Goal: Information Seeking & Learning: Find specific fact

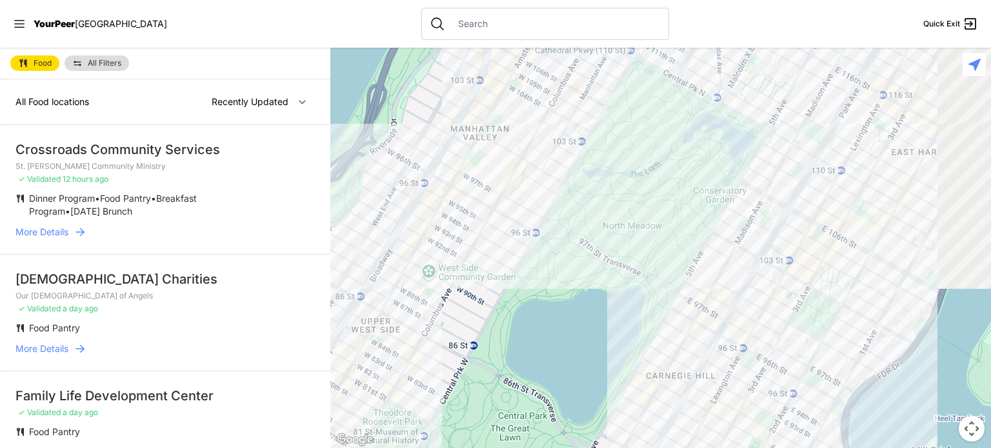
drag, startPoint x: 707, startPoint y: 225, endPoint x: 539, endPoint y: 401, distance: 242.7
click at [539, 401] on div at bounding box center [660, 248] width 660 height 401
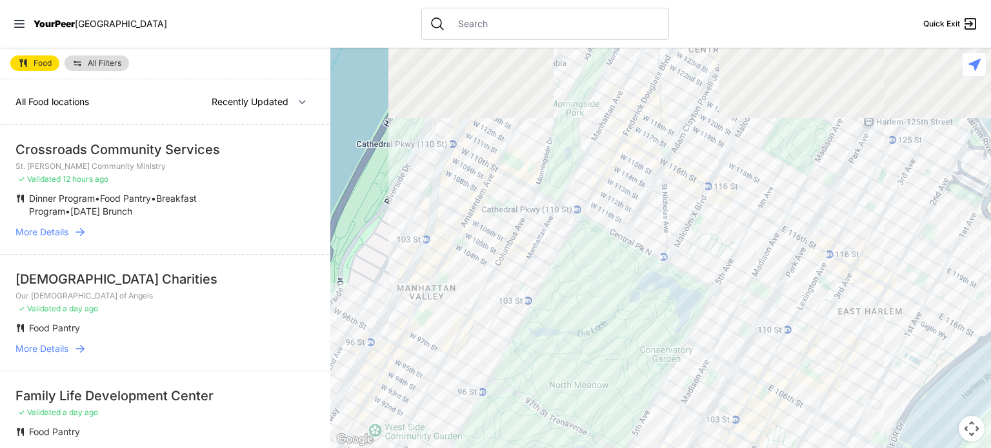
drag, startPoint x: 673, startPoint y: 183, endPoint x: 620, endPoint y: 339, distance: 165.6
click at [620, 339] on div at bounding box center [660, 248] width 660 height 401
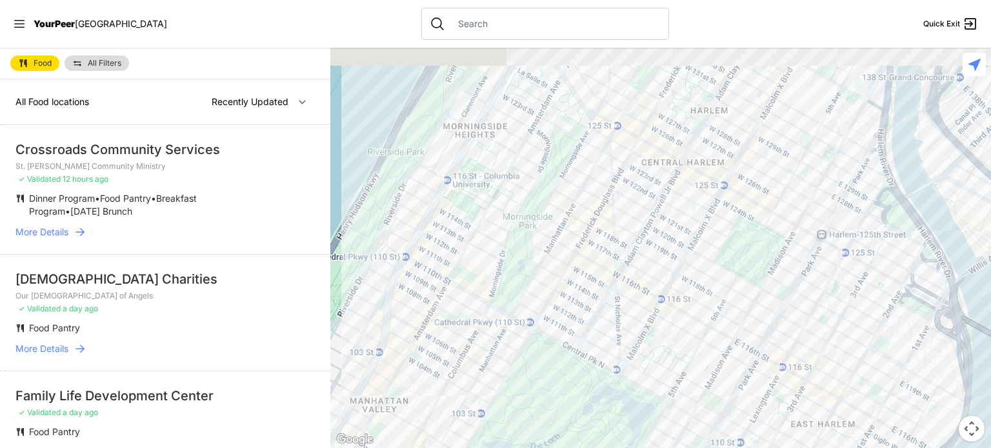
drag, startPoint x: 690, startPoint y: 187, endPoint x: 640, endPoint y: 309, distance: 131.9
click at [640, 309] on div at bounding box center [660, 248] width 660 height 401
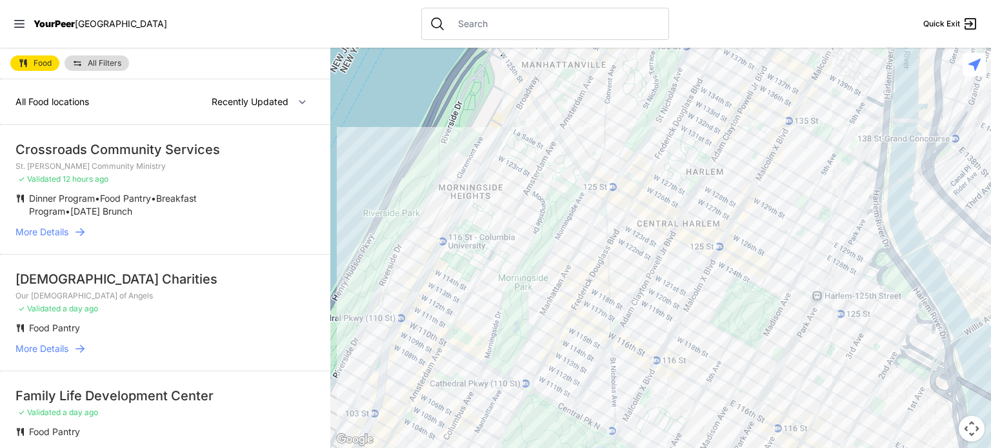
drag, startPoint x: 654, startPoint y: 178, endPoint x: 652, endPoint y: 203, distance: 25.2
click at [652, 203] on div at bounding box center [660, 248] width 660 height 401
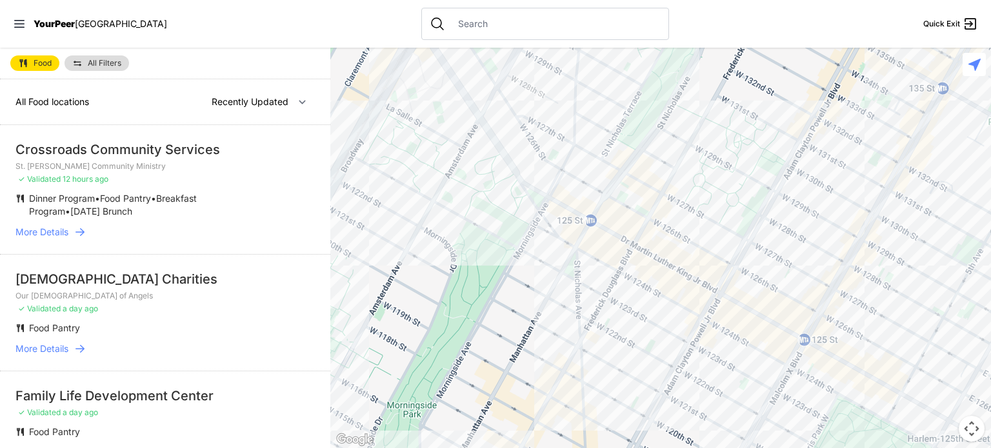
click at [537, 97] on div at bounding box center [660, 248] width 660 height 401
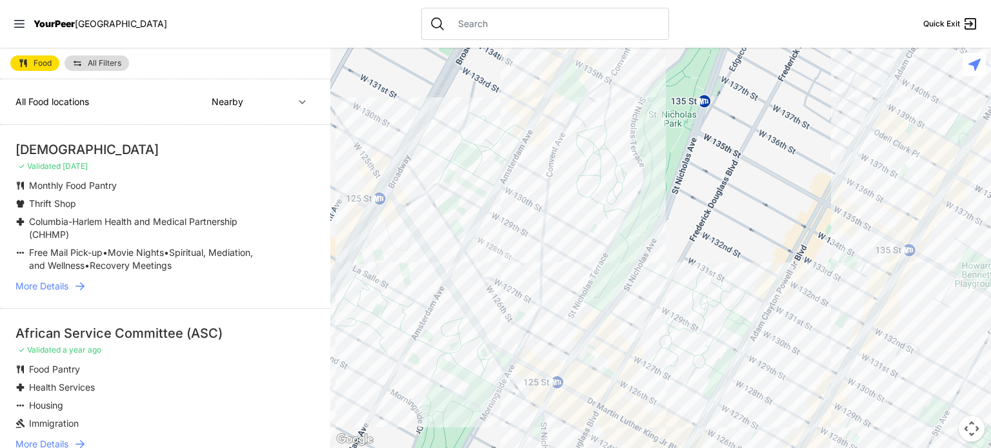
drag, startPoint x: 573, startPoint y: 402, endPoint x: 598, endPoint y: 258, distance: 146.0
click at [598, 258] on div at bounding box center [660, 248] width 660 height 401
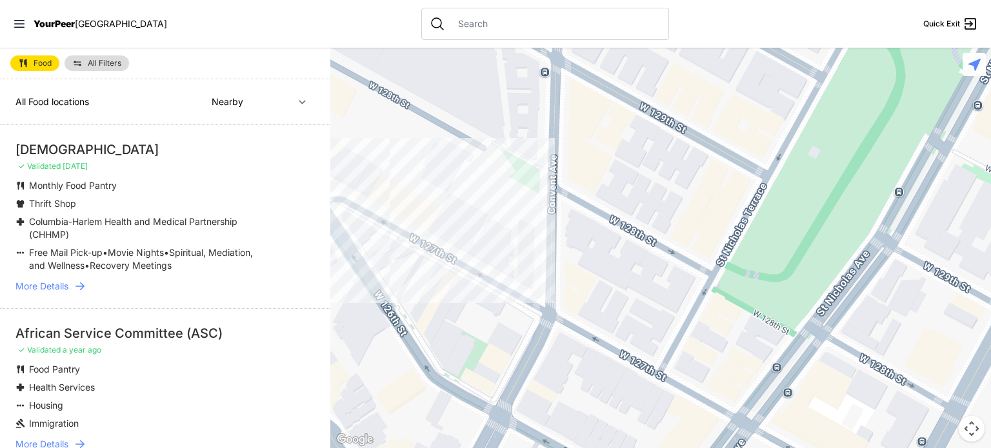
drag, startPoint x: 563, startPoint y: 290, endPoint x: 560, endPoint y: 65, distance: 224.5
click at [560, 65] on div at bounding box center [660, 248] width 660 height 401
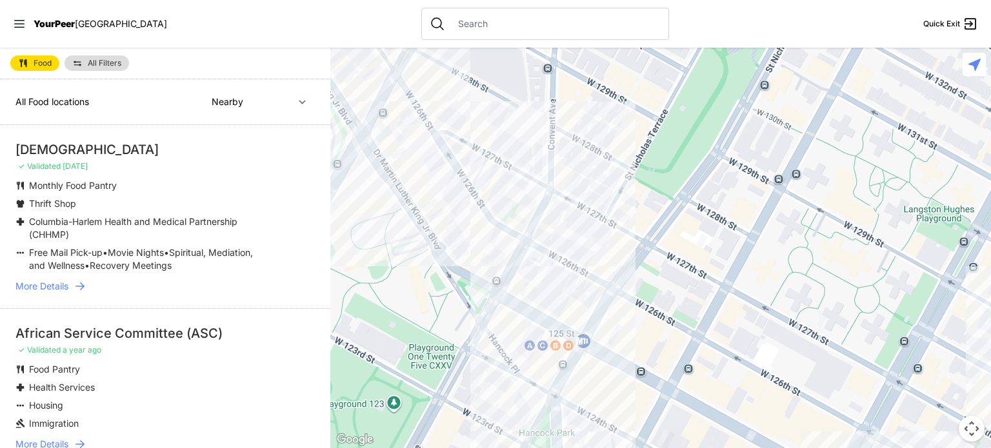
click at [468, 119] on div at bounding box center [660, 248] width 660 height 401
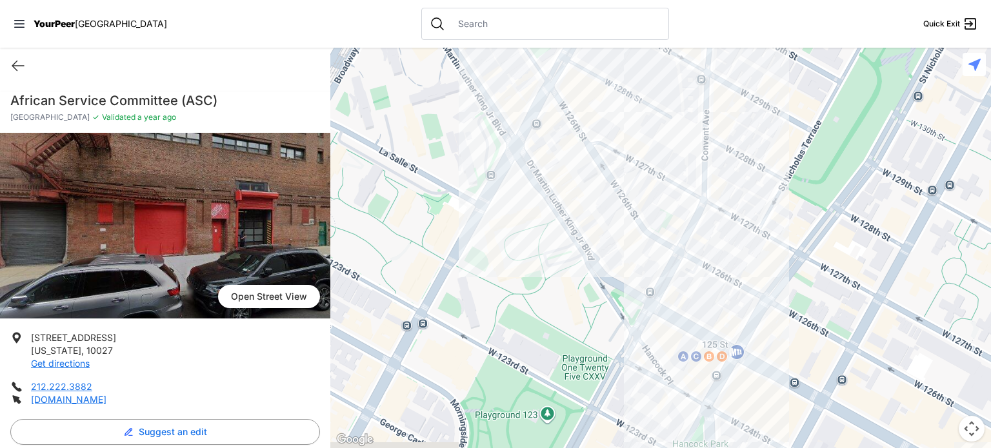
drag, startPoint x: 744, startPoint y: 311, endPoint x: 728, endPoint y: 261, distance: 52.0
click at [728, 261] on div at bounding box center [660, 248] width 660 height 401
click at [706, 359] on div at bounding box center [660, 248] width 660 height 401
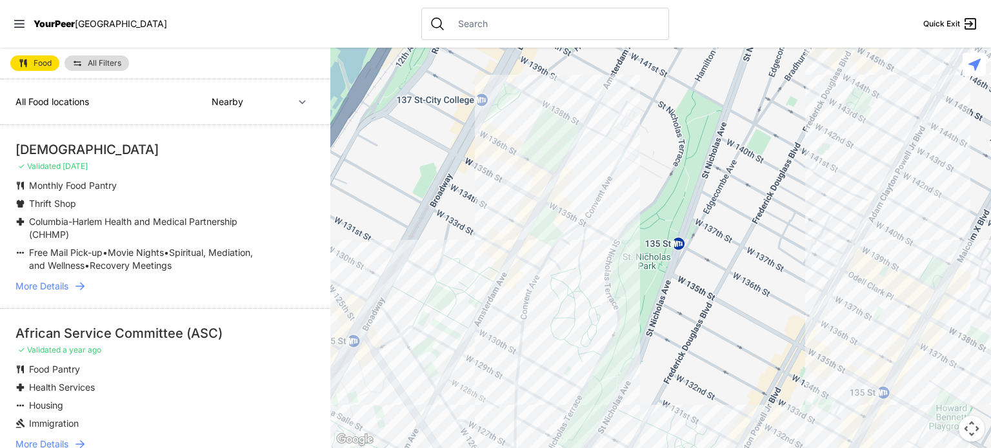
click at [80, 141] on div "[DEMOGRAPHIC_DATA]" at bounding box center [164, 150] width 299 height 18
click at [61, 284] on span "More Details" at bounding box center [41, 286] width 53 height 13
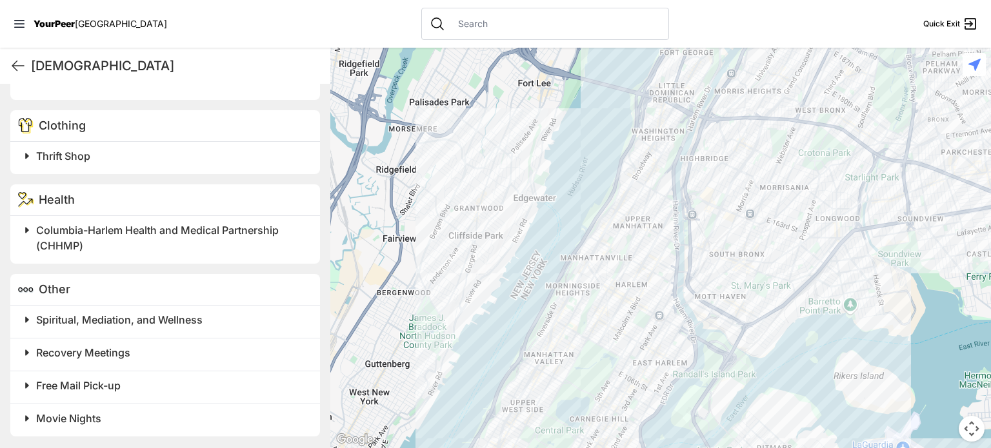
scroll to position [352, 0]
